Goal: Task Accomplishment & Management: Use online tool/utility

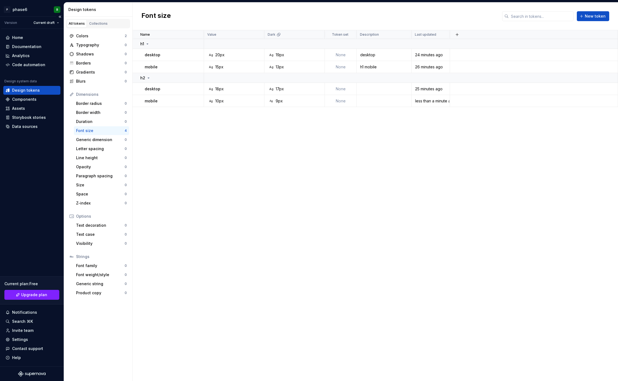
click at [30, 189] on div "Home Documentation Analytics Code automation Design system data Design tokens C…" at bounding box center [32, 198] width 64 height 338
click at [30, 166] on div "Home Documentation Analytics Code automation Design system data Design tokens C…" at bounding box center [32, 198] width 64 height 338
click at [57, 20] on html "P phase6 R Version Current draft Home Documentation Analytics Code automation D…" at bounding box center [309, 190] width 618 height 381
click at [13, 25] on html "P phase6 R Version Current draft Home Documentation Analytics Code automation D…" at bounding box center [309, 190] width 618 height 381
click at [13, 24] on div "Version" at bounding box center [10, 23] width 13 height 4
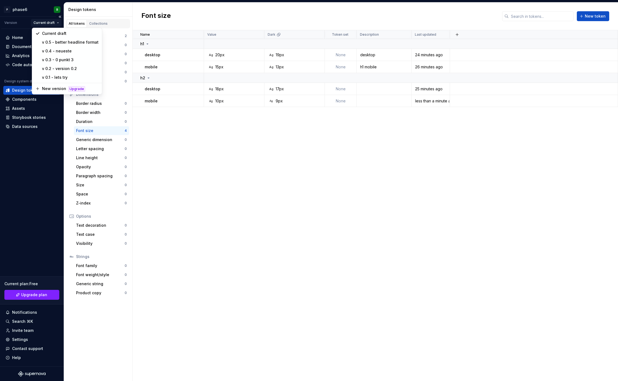
click at [56, 23] on html "P phase6 R Version Current draft Home Documentation Analytics Code automation D…" at bounding box center [309, 190] width 618 height 381
click at [65, 77] on div "v 0.1 - lets try" at bounding box center [70, 77] width 57 height 5
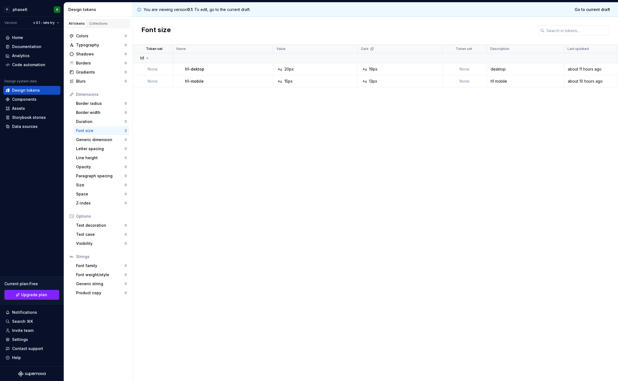
click at [139, 9] on icon at bounding box center [139, 9] width 4 height 4
click at [54, 24] on html "P phase6 R Version v 0.1 - lets try Home Documentation Analytics Code automatio…" at bounding box center [309, 190] width 618 height 381
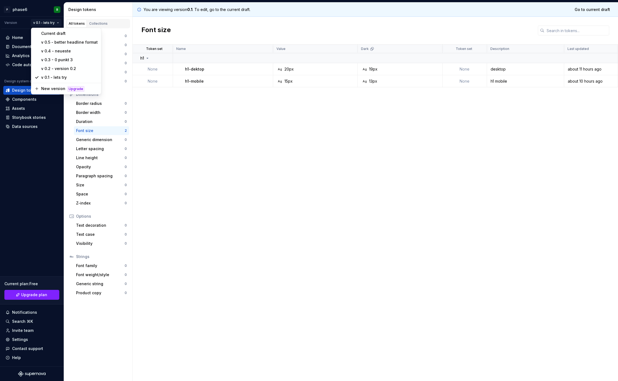
click at [33, 148] on html "P phase6 R Version v 0.1 - lets try Home Documentation Analytics Code automatio…" at bounding box center [309, 190] width 618 height 381
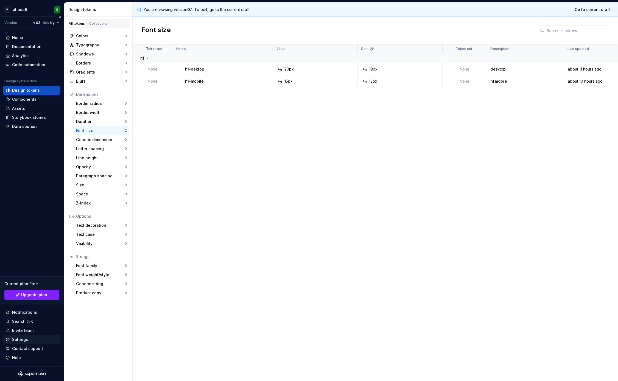
click at [27, 341] on div "Settings" at bounding box center [31, 339] width 53 height 5
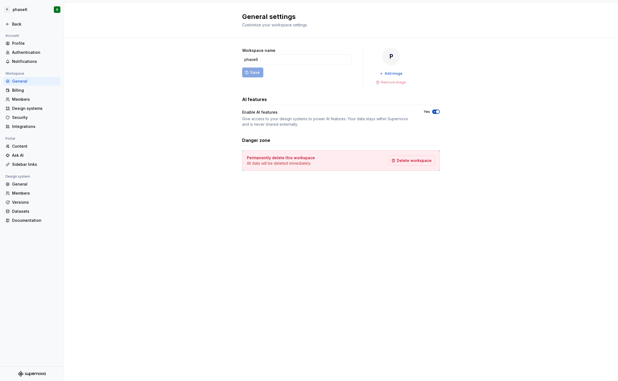
click at [150, 216] on div "General settings Customize your workspace settings. Workspace name phase6 Save …" at bounding box center [341, 191] width 554 height 379
click at [27, 202] on div "Versions" at bounding box center [35, 202] width 46 height 5
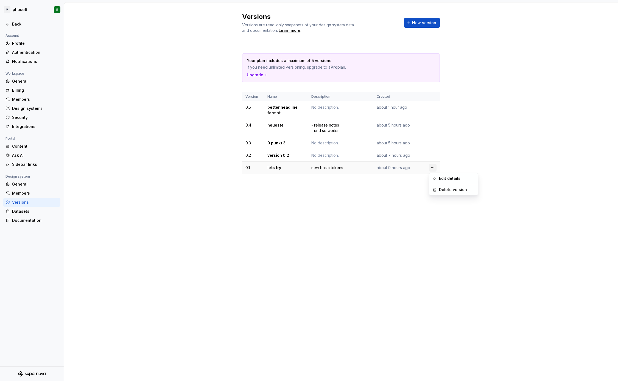
click at [432, 166] on html "P phase6 R Back Account Profile Authentication Notifications Workspace General …" at bounding box center [309, 190] width 618 height 381
click at [446, 191] on div "Delete version" at bounding box center [457, 189] width 36 height 5
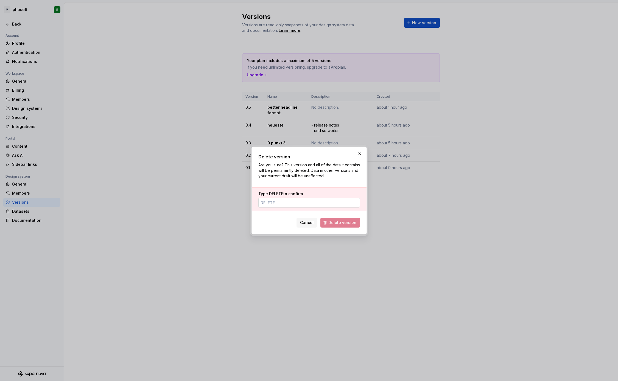
click at [289, 204] on input "Type DELETE to confirm" at bounding box center [309, 203] width 102 height 10
type input "Delete"
click at [353, 222] on span "Delete version" at bounding box center [343, 222] width 28 height 5
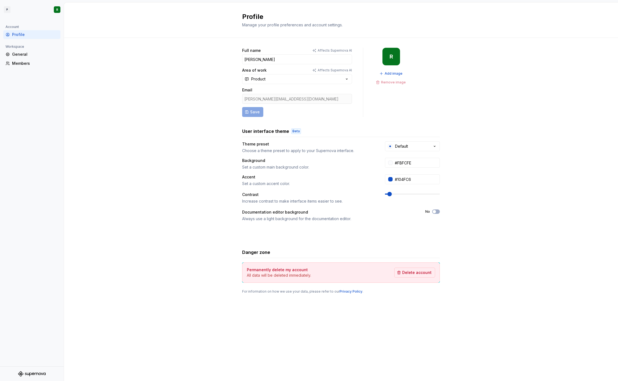
click at [94, 188] on div "Full name Affects Supernova AI [PERSON_NAME] Area of work Affects Supernova AI …" at bounding box center [341, 176] width 554 height 277
click at [94, 148] on div "Full name Affects Supernova AI [PERSON_NAME] Area of work Affects Supernova AI …" at bounding box center [341, 176] width 554 height 277
click at [7, 10] on html "P R Account Profile Workspace General Members Profile Manage your profile prefe…" at bounding box center [309, 190] width 618 height 381
click at [62, 137] on html "P R Account Profile Workspace General Members Profile Manage your profile prefe…" at bounding box center [309, 190] width 618 height 381
click at [20, 55] on div "General" at bounding box center [35, 54] width 46 height 5
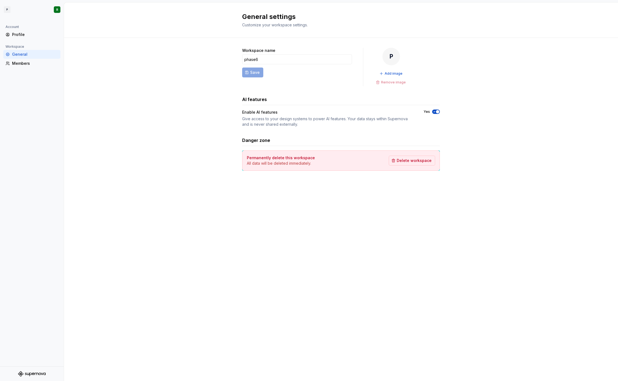
click at [111, 129] on div "Workspace name phase6 Save P Add image Remove image AI features Enable AI featu…" at bounding box center [341, 115] width 554 height 154
click at [16, 9] on html "P R Account Profile Workspace General Members General settings Customize your w…" at bounding box center [309, 190] width 618 height 381
click at [23, 23] on div "Workspace" at bounding box center [46, 22] width 56 height 3
click at [104, 24] on div "phase6" at bounding box center [110, 23] width 36 height 5
click at [30, 117] on div "Account Profile Workspace General Members" at bounding box center [32, 195] width 64 height 343
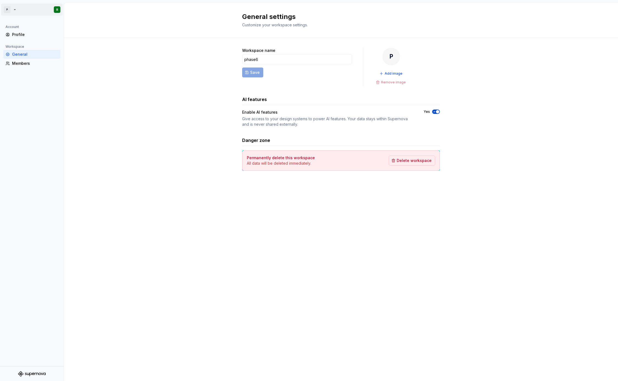
click at [12, 11] on html "P R Account Profile Workspace General Members General settings Customize your w…" at bounding box center [309, 190] width 618 height 381
click at [92, 24] on div "phase6" at bounding box center [107, 24] width 47 height 9
click at [22, 34] on div "Profile" at bounding box center [35, 34] width 46 height 5
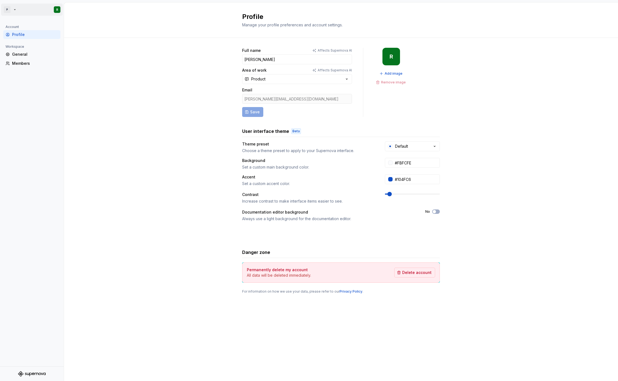
click at [6, 10] on html "P R Account Profile Workspace General Members Profile Manage your profile prefe…" at bounding box center [309, 190] width 618 height 381
click at [13, 25] on div "P" at bounding box center [11, 25] width 10 height 10
click at [105, 25] on div "phase6" at bounding box center [110, 23] width 36 height 5
click at [106, 145] on div "Full name Affects Supernova AI [PERSON_NAME] Area of work Affects Supernova AI …" at bounding box center [341, 176] width 554 height 277
click at [157, 169] on div "Full name Affects Supernova AI [PERSON_NAME] Area of work Affects Supernova AI …" at bounding box center [341, 176] width 554 height 277
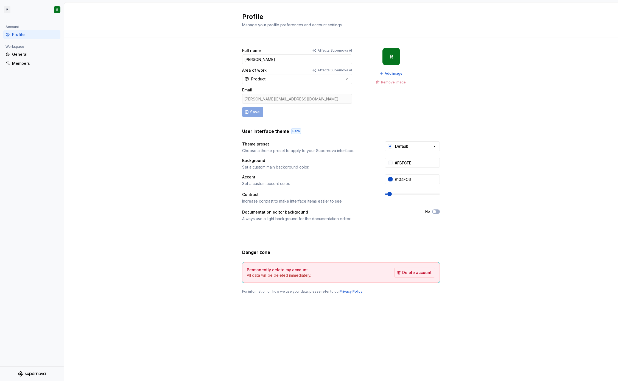
click at [157, 139] on div "Full name Affects Supernova AI [PERSON_NAME] Area of work Affects Supernova AI …" at bounding box center [341, 176] width 554 height 277
click at [435, 145] on icon "button" at bounding box center [434, 146] width 5 height 5
click at [477, 161] on div "Full name Affects Supernova AI [PERSON_NAME] Area of work Affects Supernova AI …" at bounding box center [341, 176] width 554 height 277
click at [153, 106] on div "Full name Affects Supernova AI [PERSON_NAME] Area of work Affects Supernova AI …" at bounding box center [341, 176] width 554 height 277
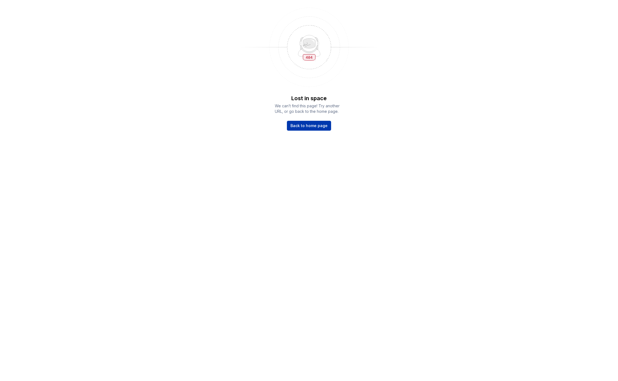
click at [315, 127] on span "Back to home page" at bounding box center [309, 125] width 37 height 5
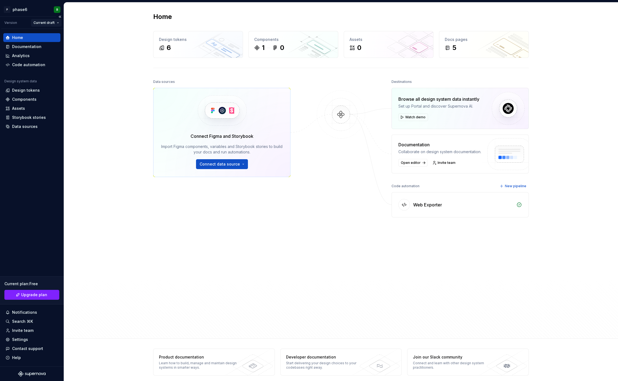
click at [52, 23] on html "P phase6 R Version Current draft Home Documentation Analytics Code automation D…" at bounding box center [309, 190] width 618 height 381
click at [55, 79] on div "New version" at bounding box center [70, 79] width 57 height 5
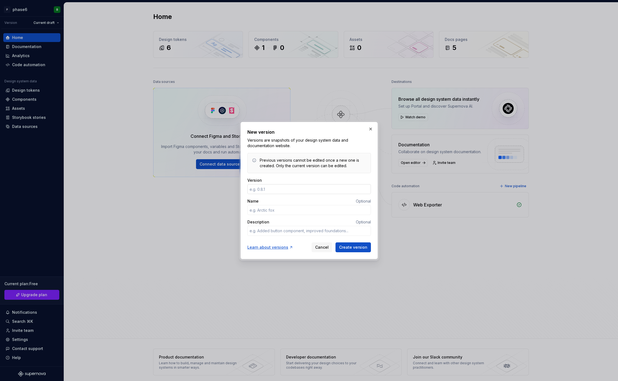
click at [281, 188] on input "Version" at bounding box center [309, 189] width 124 height 10
type input "0"
type textarea "*"
type input "0.6"
type textarea "*"
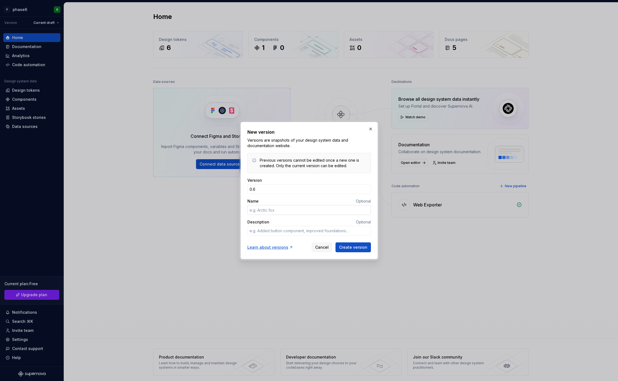
click at [277, 210] on input "Name" at bounding box center [309, 210] width 124 height 10
type input "g"
type textarea "*"
type input "gogo"
click at [357, 247] on span "Create version" at bounding box center [353, 247] width 28 height 5
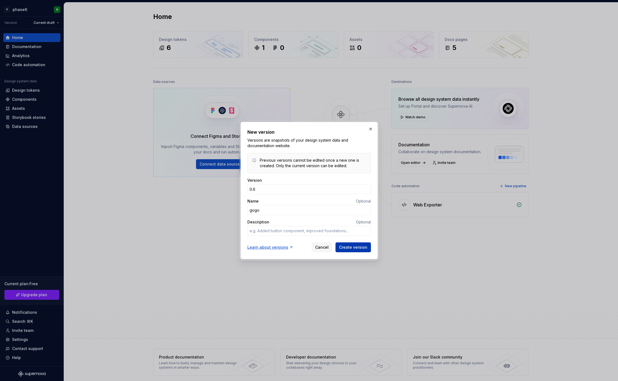
type textarea "*"
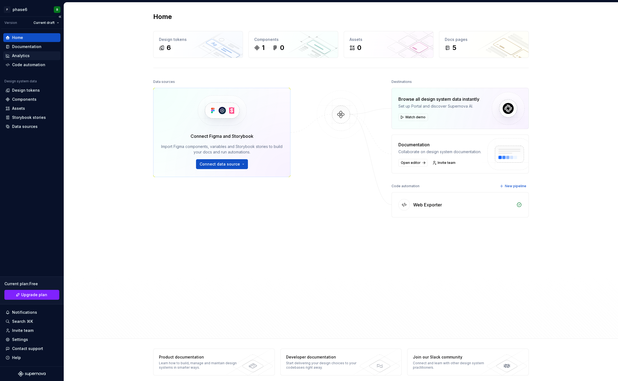
click at [23, 56] on div "Analytics" at bounding box center [21, 55] width 18 height 5
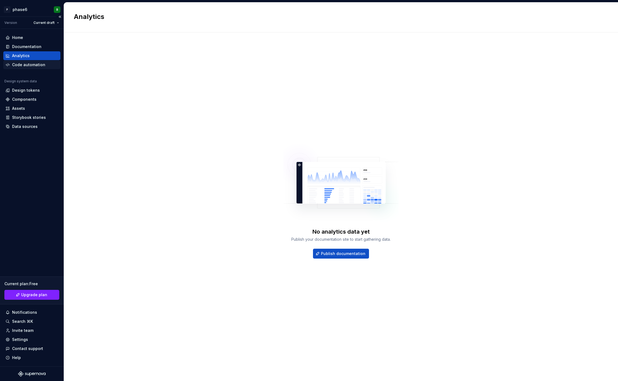
click at [29, 67] on div "Code automation" at bounding box center [28, 64] width 33 height 5
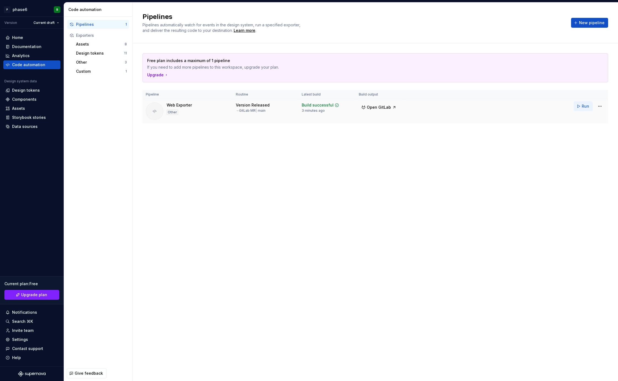
click at [580, 107] on button "Run" at bounding box center [583, 106] width 19 height 10
click at [459, 142] on div "Free plan includes a maximum of 1 pipeline If you need to add more pipelines to…" at bounding box center [376, 93] width 466 height 101
click at [580, 106] on button "Run" at bounding box center [583, 106] width 19 height 10
click at [213, 154] on div "Pipelines Pipelines automatically watch for events in the design system, run a …" at bounding box center [376, 191] width 486 height 379
click at [582, 106] on span "Run" at bounding box center [585, 106] width 7 height 5
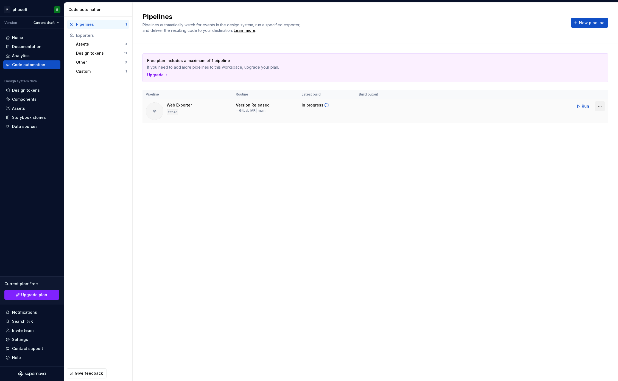
click at [600, 107] on html "P phase6 R Version Current draft Home Documentation Analytics Code automation D…" at bounding box center [309, 190] width 618 height 381
click at [586, 144] on link "View exporter on GitLab" at bounding box center [593, 144] width 46 height 5
click at [460, 140] on div "Free plan includes a maximum of 1 pipeline If you need to add more pipelines to…" at bounding box center [376, 93] width 466 height 101
click at [582, 106] on button "Run" at bounding box center [583, 106] width 19 height 10
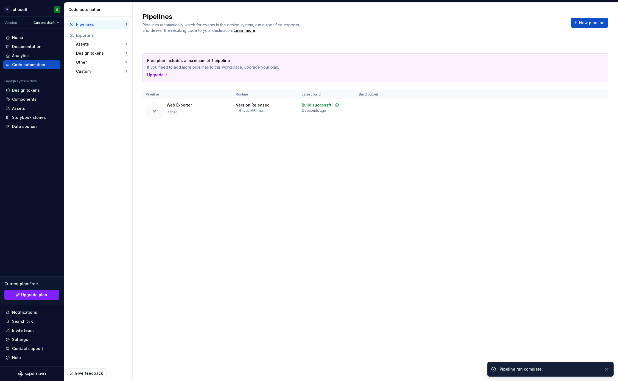
click at [313, 216] on div "Pipelines Pipelines automatically watch for events in the design system, run a …" at bounding box center [376, 191] width 486 height 379
click at [346, 193] on div "Pipelines Pipelines automatically watch for events in the design system, run a …" at bounding box center [376, 191] width 486 height 379
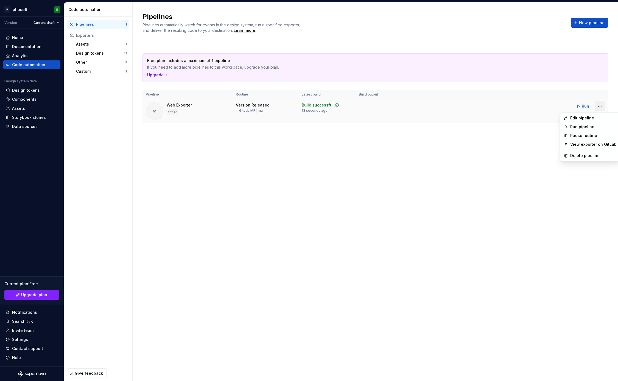
click at [600, 106] on html "P phase6 R Version Current draft Home Documentation Analytics Code automation D…" at bounding box center [309, 190] width 618 height 381
click at [575, 118] on div "Edit pipeline" at bounding box center [593, 117] width 46 height 5
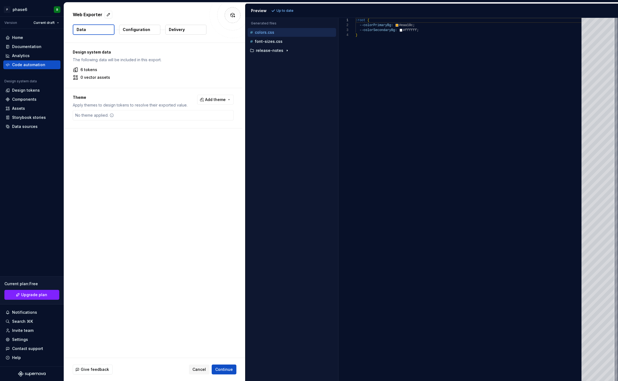
click at [179, 30] on p "Delivery" at bounding box center [177, 29] width 16 height 5
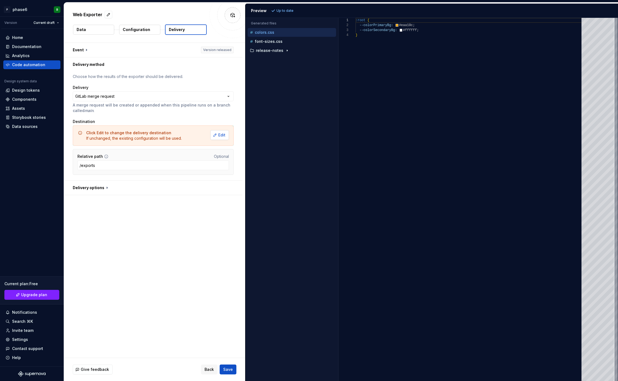
click at [223, 133] on span "Edit" at bounding box center [221, 134] width 7 height 5
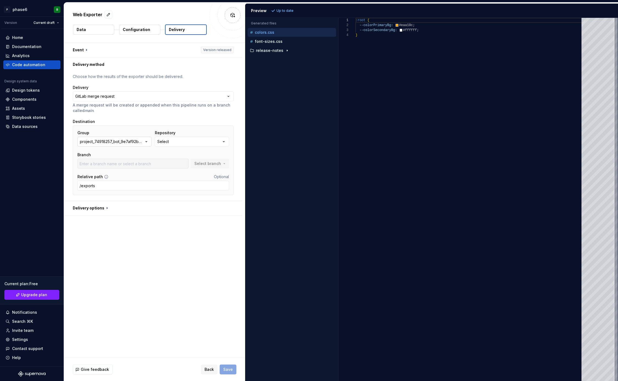
click at [145, 143] on icon "button" at bounding box center [146, 141] width 5 height 5
click at [114, 183] on div "r.reschke" at bounding box center [121, 183] width 56 height 5
type input "main"
click at [187, 141] on button "designsystem" at bounding box center [192, 142] width 74 height 10
click at [148, 285] on div "**********" at bounding box center [154, 200] width 181 height 315
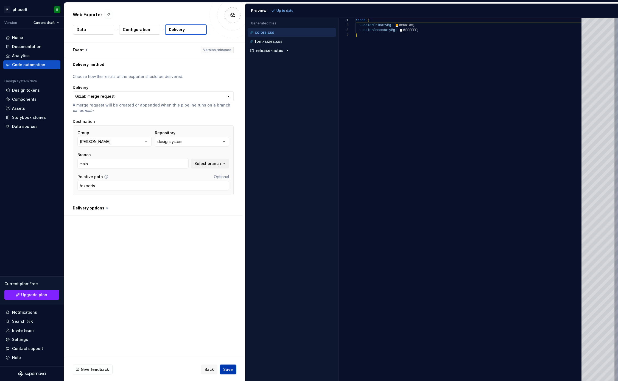
click at [227, 369] on span "Save" at bounding box center [228, 369] width 10 height 5
